Goal: Download file/media

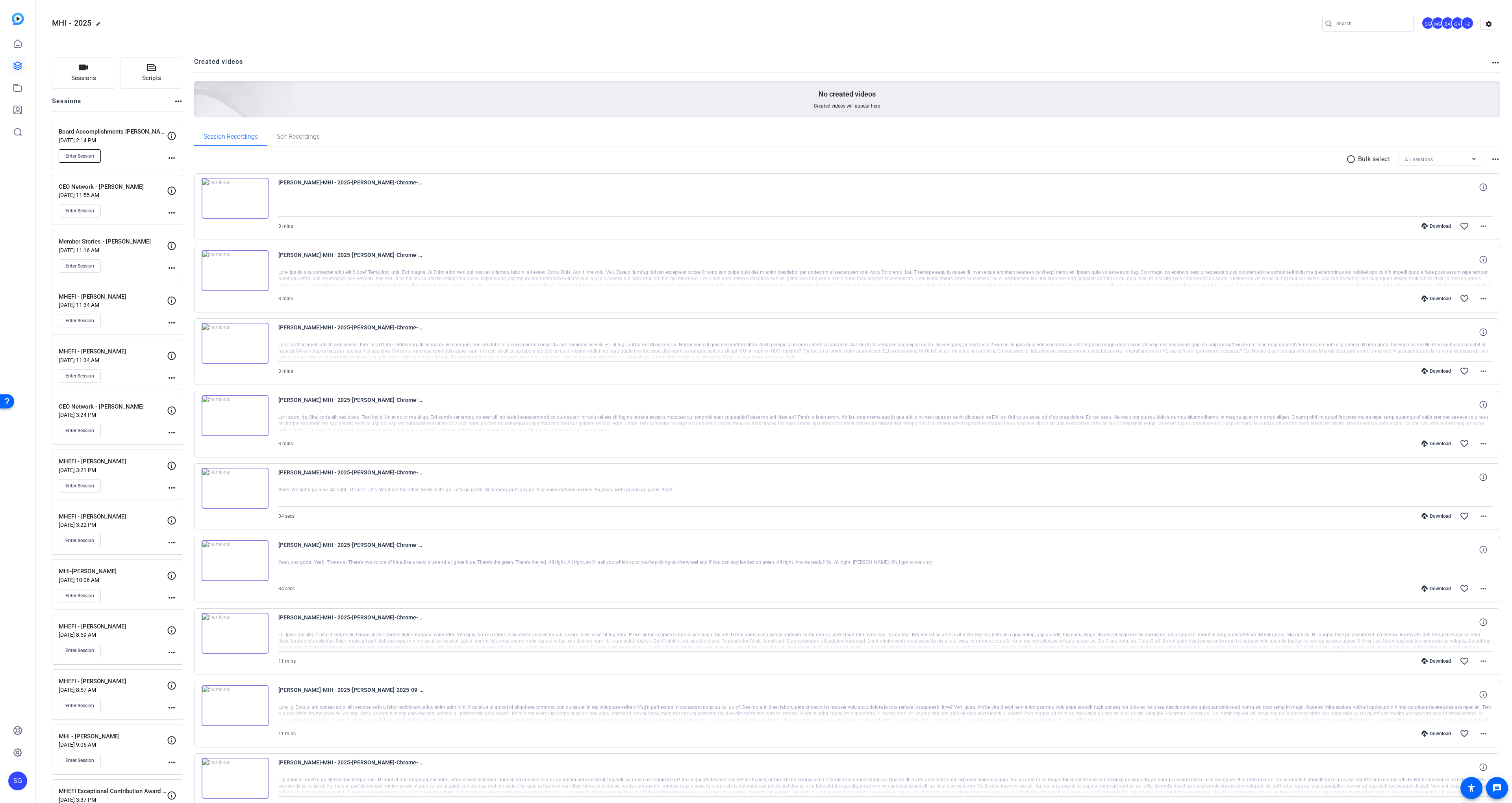
click at [70, 159] on button "Enter Session" at bounding box center [80, 156] width 42 height 14
click at [137, 145] on div "Board Accomplishments [PERSON_NAME] [DATE] 2:14 PM Enter Session" at bounding box center [112, 145] width 108 height 36
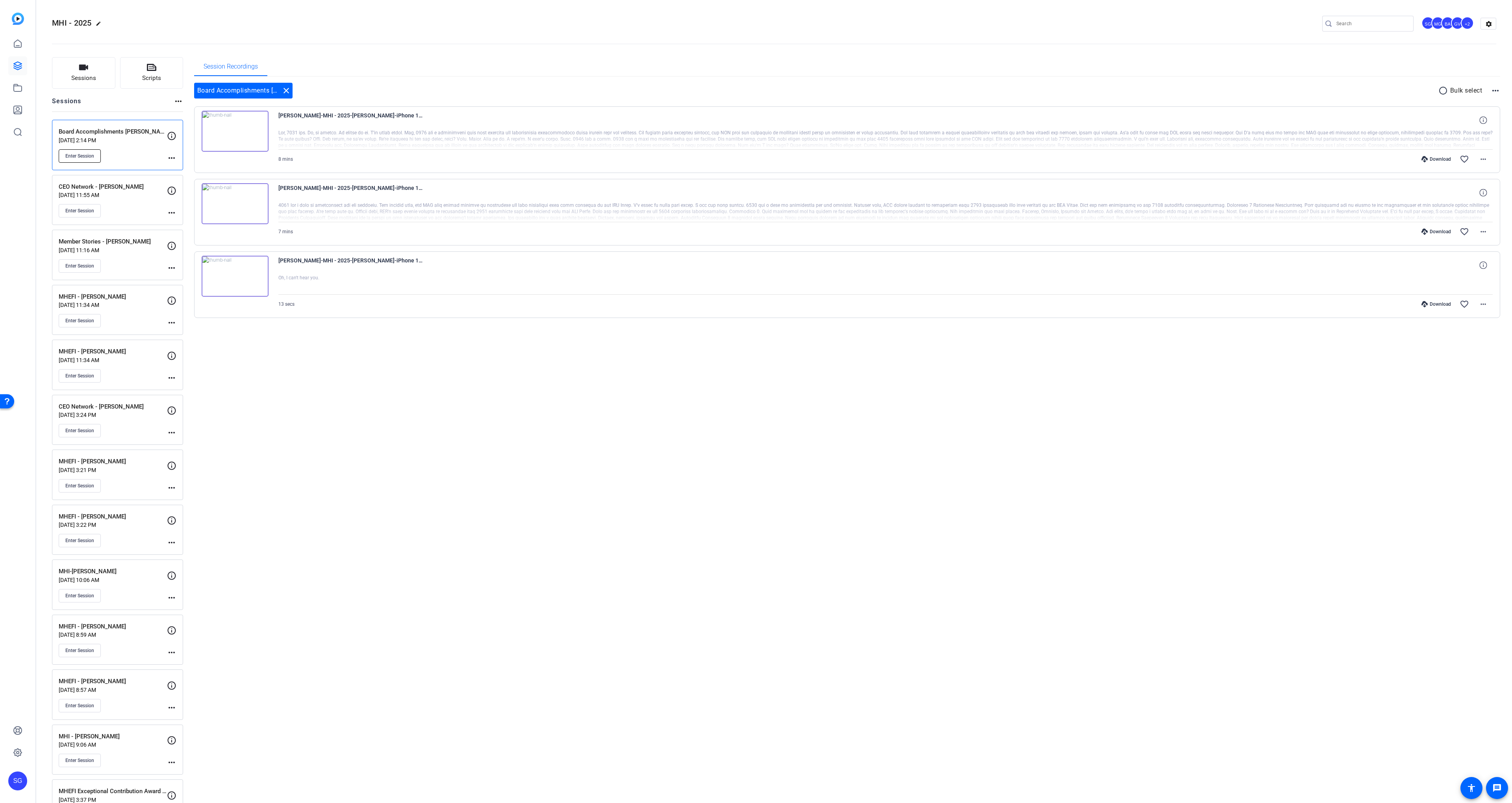
click at [82, 153] on span "Enter Session" at bounding box center [80, 156] width 29 height 6
click at [351, 115] on span "[PERSON_NAME]-MHI - 2025-[PERSON_NAME]-iPhone 14 Pro Max-2025-09-26-09-20-23-68…" at bounding box center [351, 120] width 145 height 19
drag, startPoint x: 351, startPoint y: 115, endPoint x: 357, endPoint y: 114, distance: 6.1
click at [357, 114] on span "[PERSON_NAME]-MHI - 2025-[PERSON_NAME]-iPhone 14 Pro Max-2025-09-26-09-20-23-68…" at bounding box center [351, 120] width 145 height 19
copy span "[PERSON_NAME]"
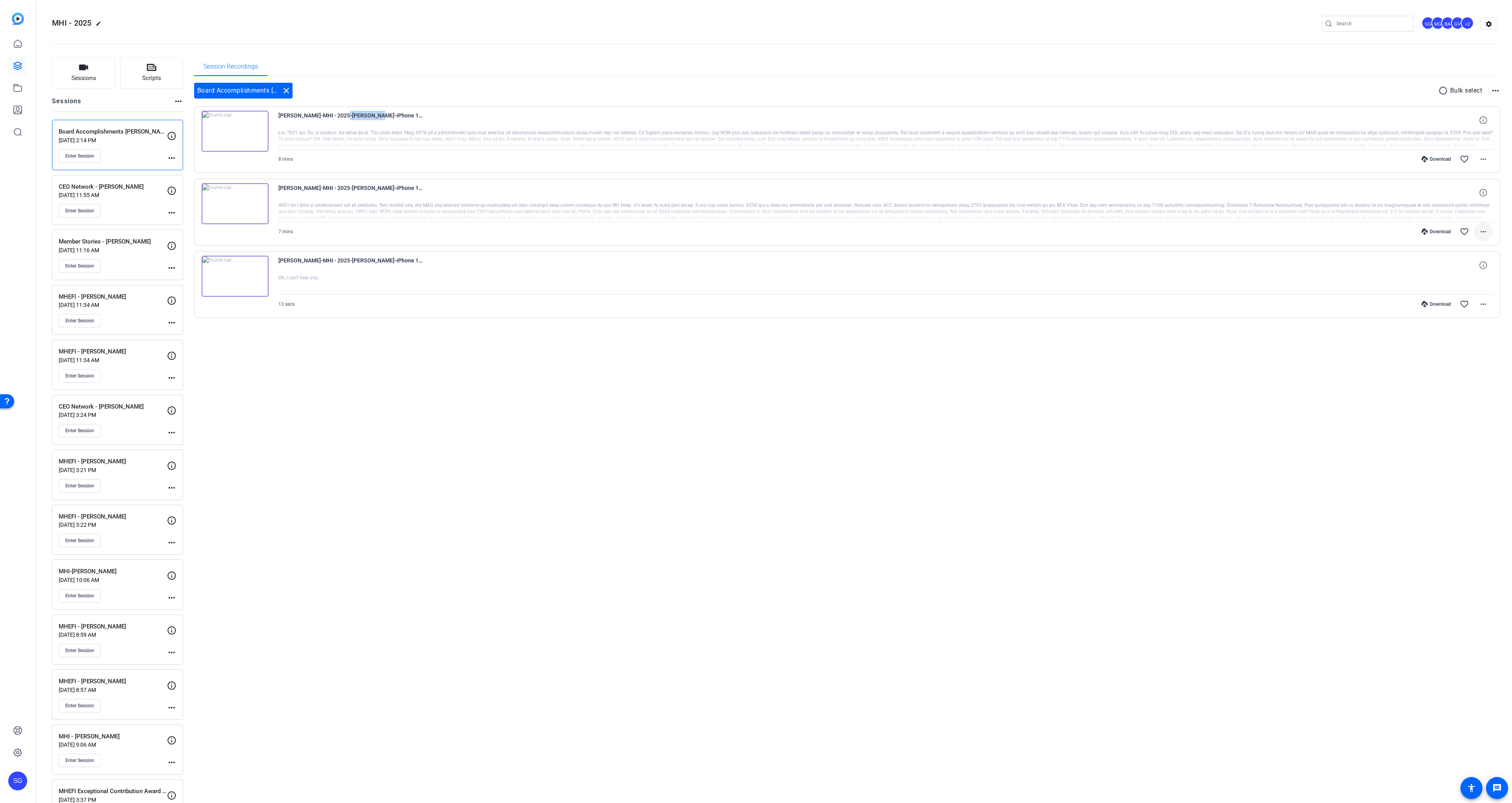
click at [1479, 231] on mat-icon "more_horiz" at bounding box center [1483, 231] width 9 height 9
click at [1466, 268] on span "Download MP4" at bounding box center [1463, 267] width 47 height 9
click at [1485, 161] on mat-icon "more_horiz" at bounding box center [1483, 159] width 9 height 9
click at [1461, 194] on span "Download MP4" at bounding box center [1463, 195] width 47 height 9
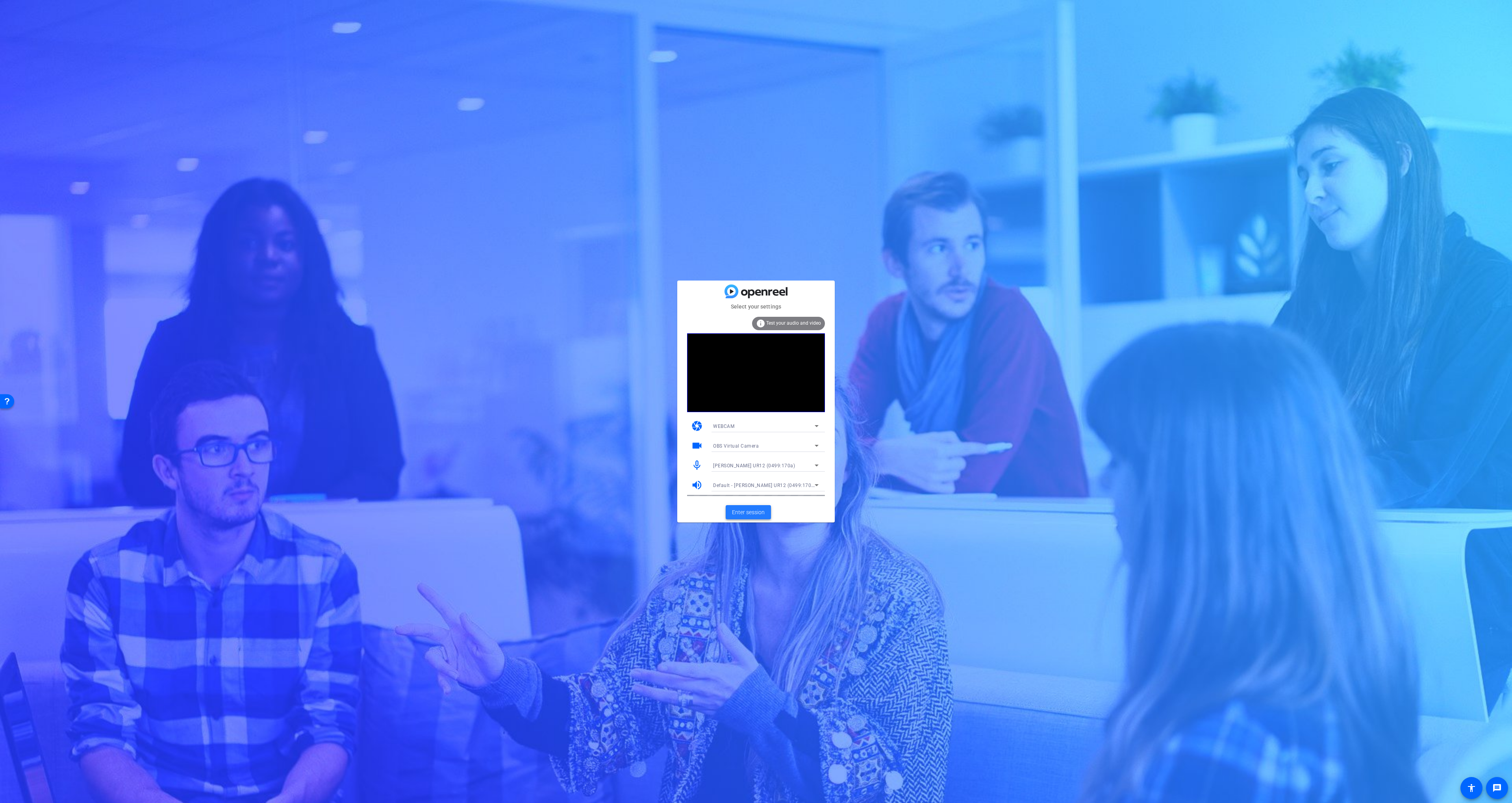
click at [744, 505] on span at bounding box center [748, 511] width 45 height 19
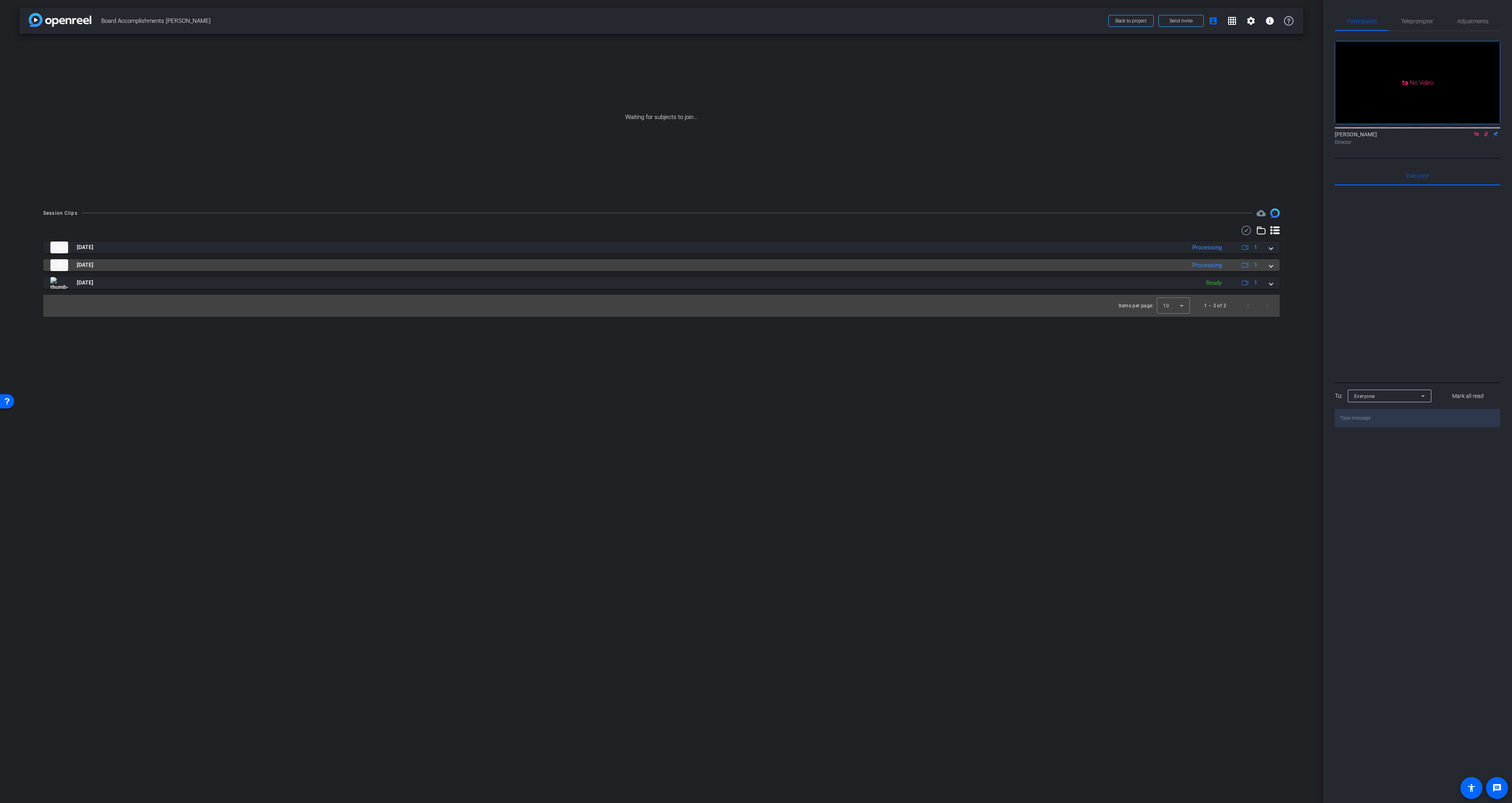
click at [603, 270] on mat-panel-title "Sep 26, 2025" at bounding box center [617, 265] width 1132 height 12
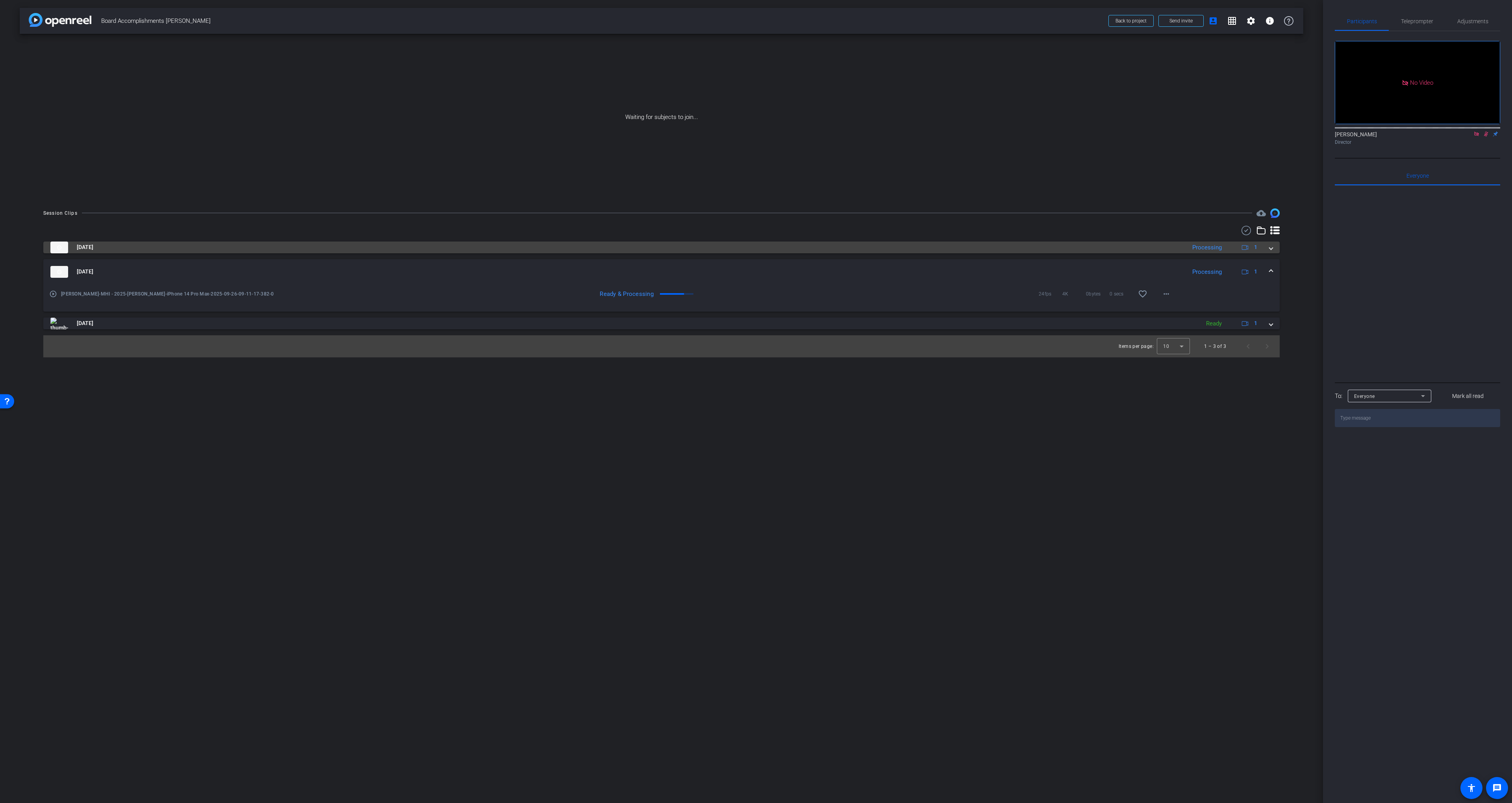
click at [605, 248] on mat-panel-title "Sep 26, 2025" at bounding box center [617, 248] width 1132 height 12
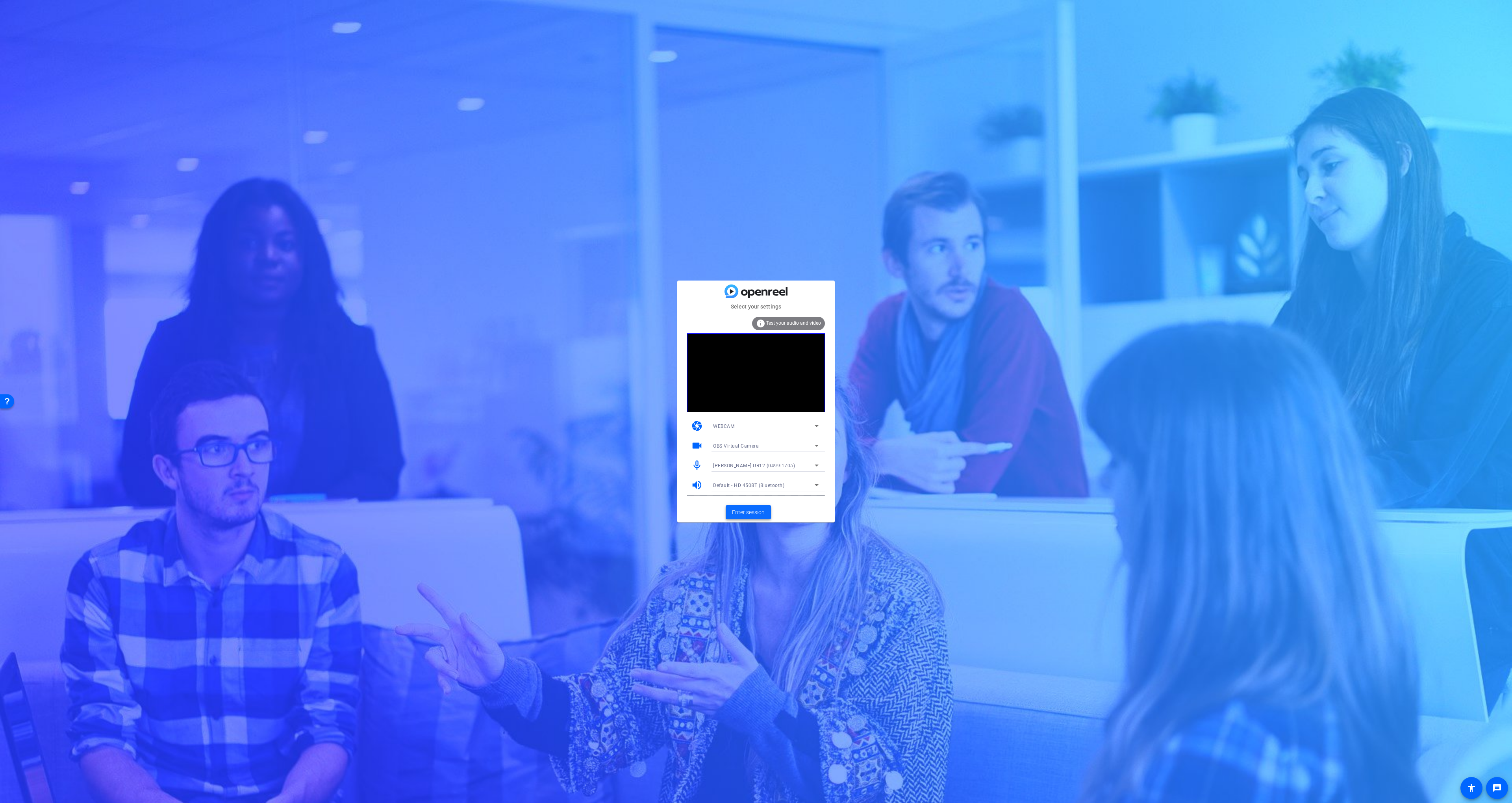
click at [748, 514] on span "Enter session" at bounding box center [748, 512] width 33 height 8
